Goal: Understand process/instructions: Learn how to perform a task or action

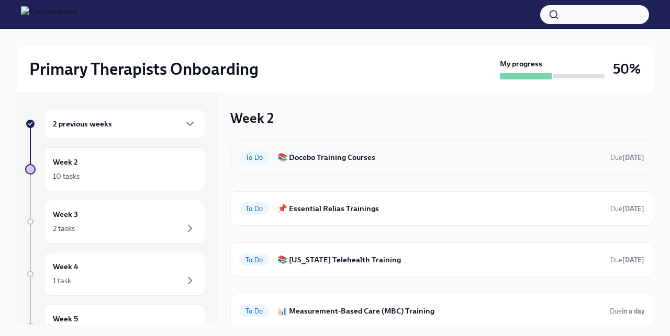
click at [298, 160] on h6 "📚 Docebo Training Courses" at bounding box center [439, 158] width 324 height 12
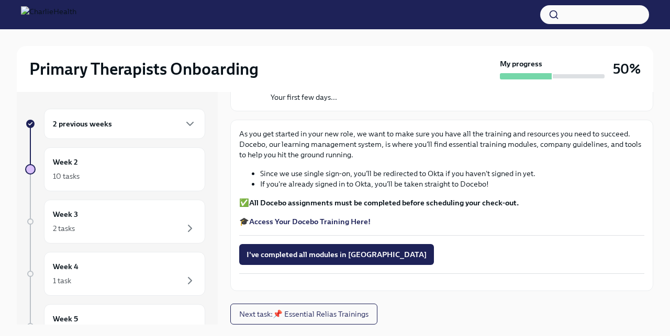
scroll to position [153, 0]
click at [291, 309] on span "Next task : 📌 Essential Relias Trainings" at bounding box center [303, 314] width 129 height 10
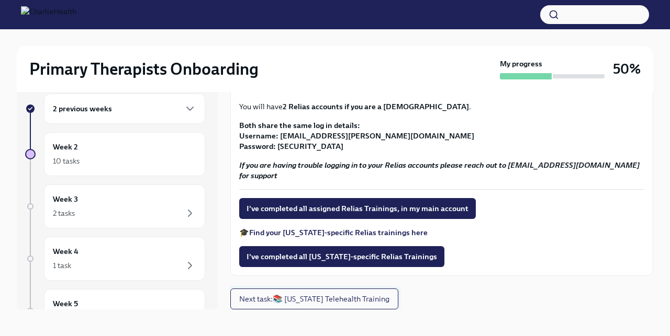
scroll to position [18, 0]
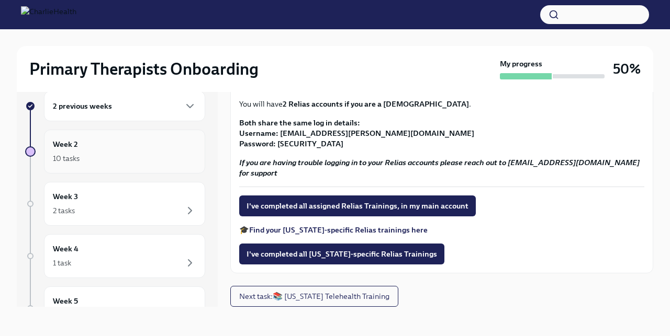
click at [91, 158] on div "10 tasks" at bounding box center [124, 158] width 143 height 13
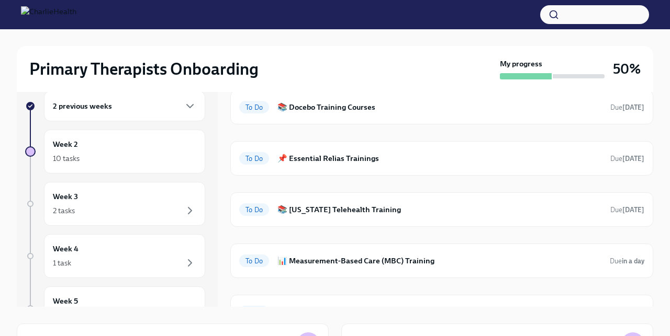
scroll to position [33, 0]
click at [303, 161] on h6 "📌 Essential Relias Trainings" at bounding box center [439, 158] width 324 height 12
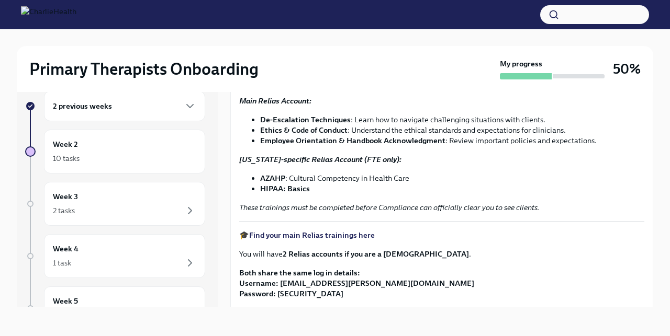
scroll to position [80, 0]
click at [311, 232] on strong "Find your main Relias trainings here" at bounding box center [312, 234] width 126 height 9
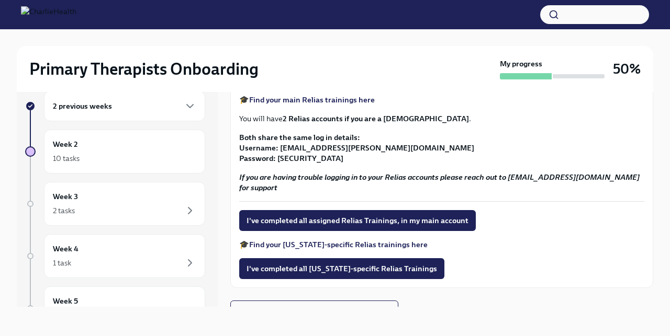
scroll to position [229, 0]
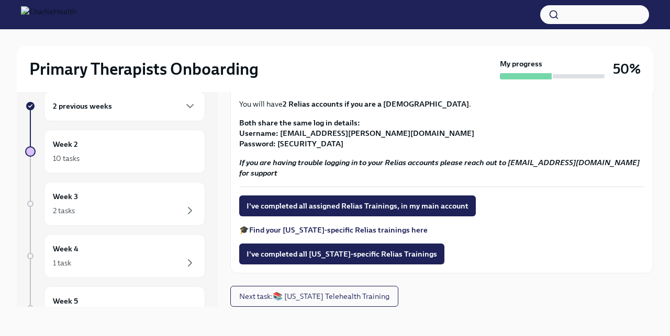
click at [299, 228] on strong "Find your [US_STATE]-specific Relias trainings here" at bounding box center [338, 229] width 178 height 9
click at [254, 292] on span "Next task : 📚 [US_STATE] Telehealth Training" at bounding box center [314, 296] width 150 height 10
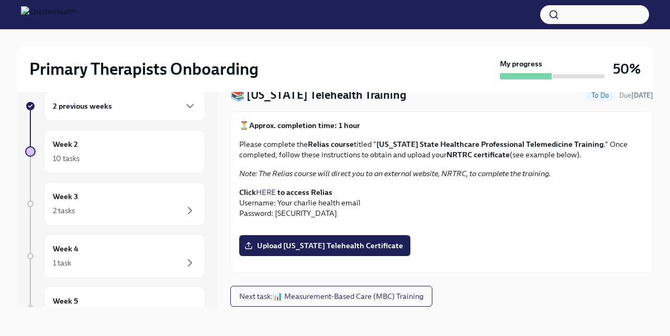
scroll to position [47, 0]
click at [266, 188] on link "HERE" at bounding box center [266, 192] width 20 height 9
click at [268, 188] on link "HERE" at bounding box center [266, 192] width 20 height 9
